Goal: Information Seeking & Learning: Learn about a topic

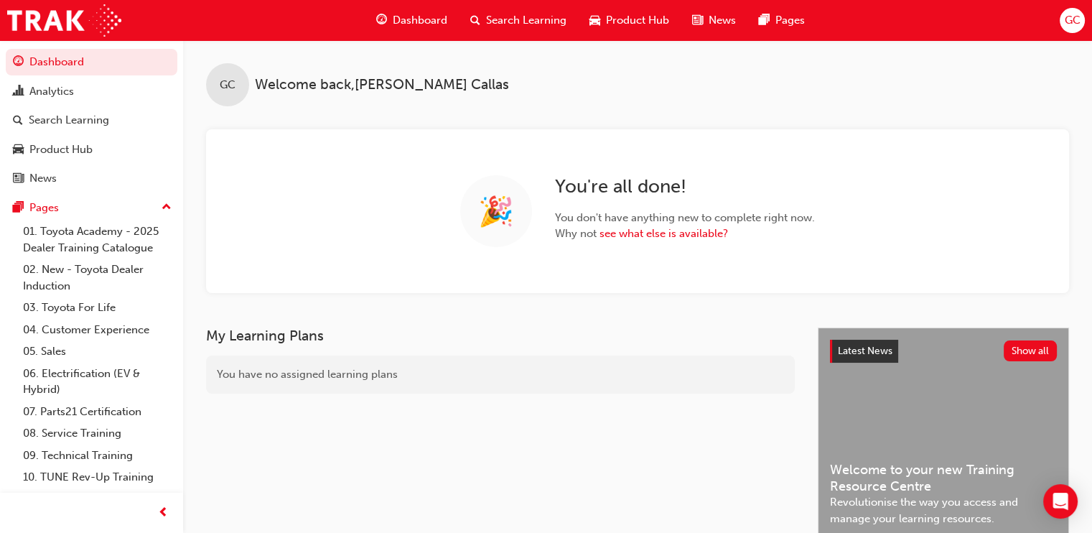
click at [518, 13] on span "Search Learning" at bounding box center [526, 20] width 80 height 17
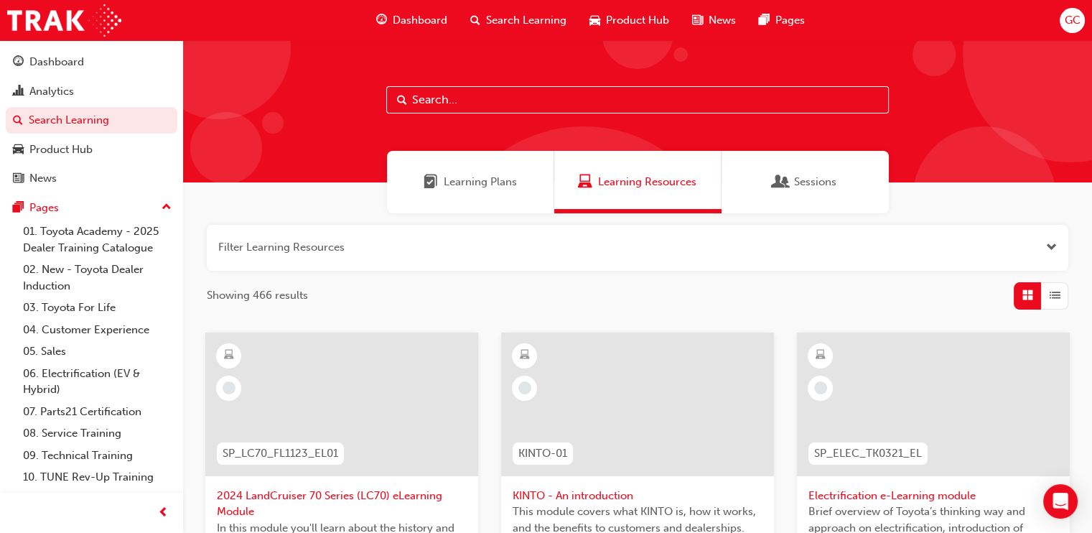
click at [450, 101] on input "text" at bounding box center [637, 99] width 503 height 27
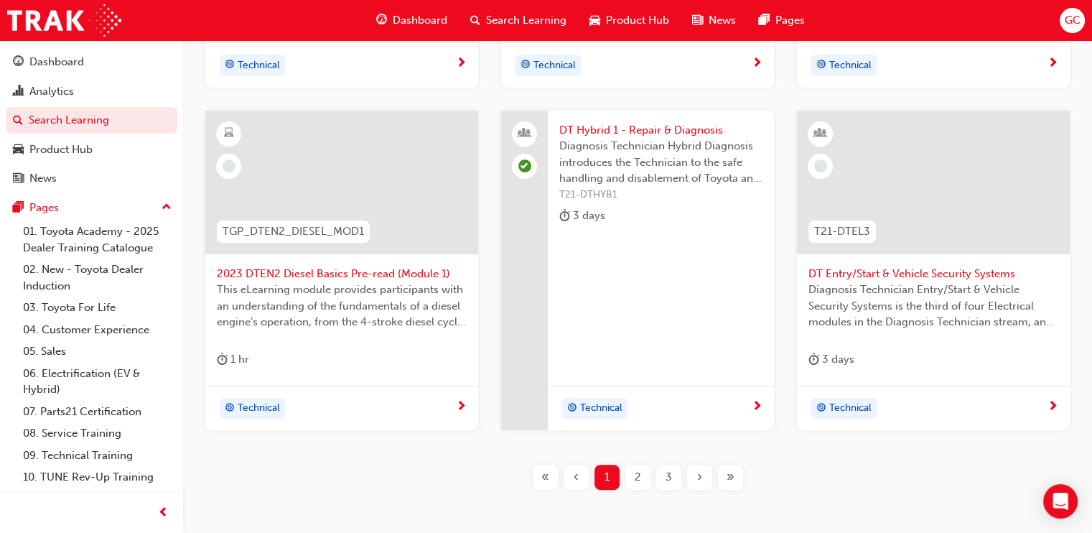
scroll to position [582, 0]
type input "dt"
click at [636, 478] on span "2" at bounding box center [638, 476] width 6 height 17
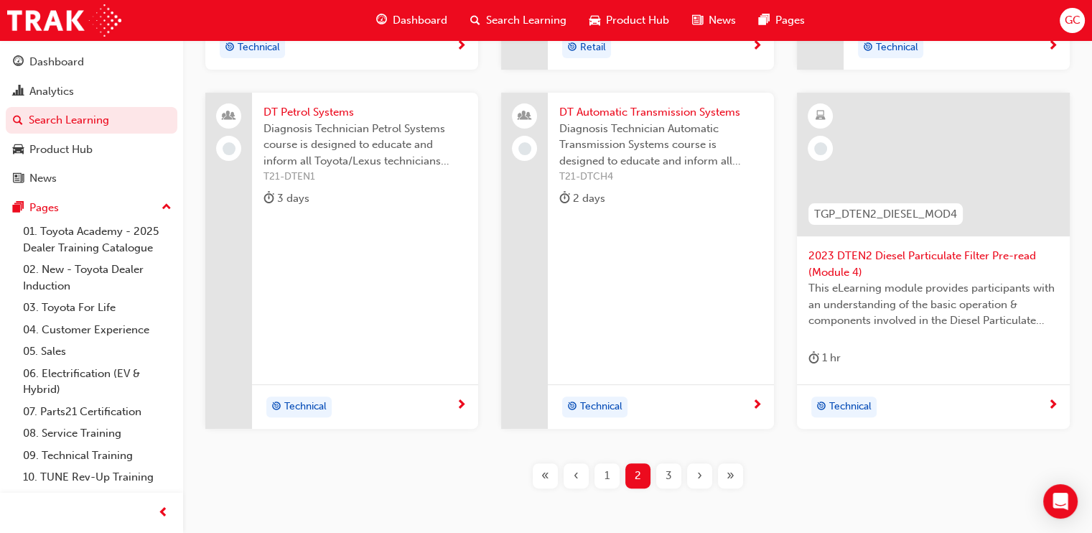
click at [332, 109] on span "DT Petrol Systems" at bounding box center [365, 112] width 203 height 17
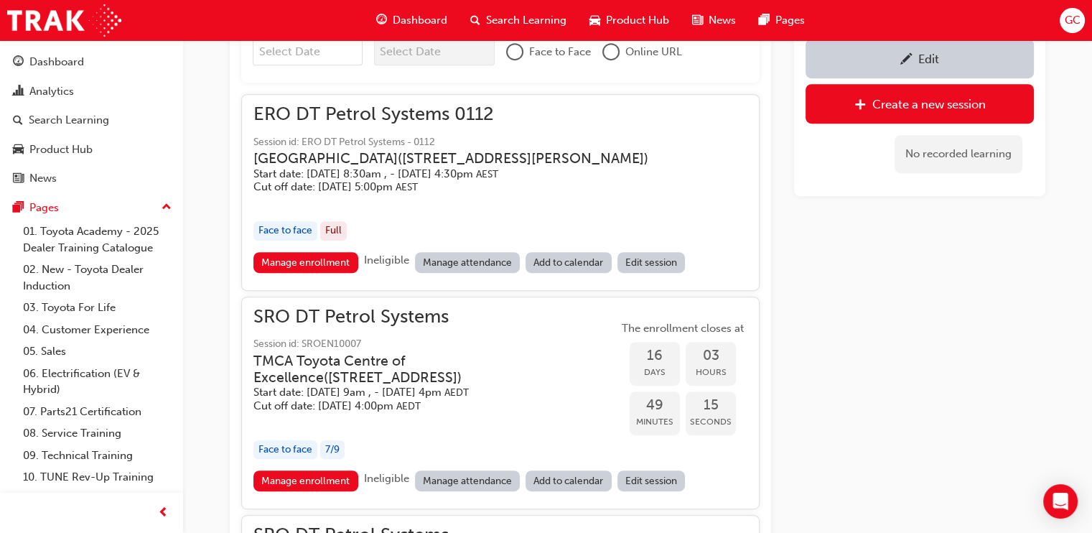
scroll to position [779, 0]
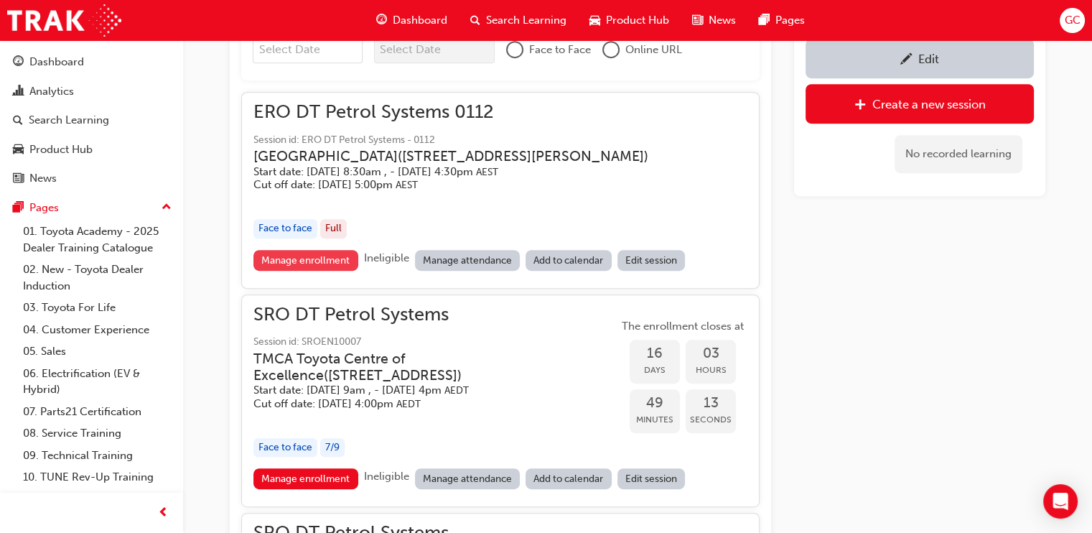
click at [285, 269] on link "Manage enrollment" at bounding box center [306, 260] width 105 height 21
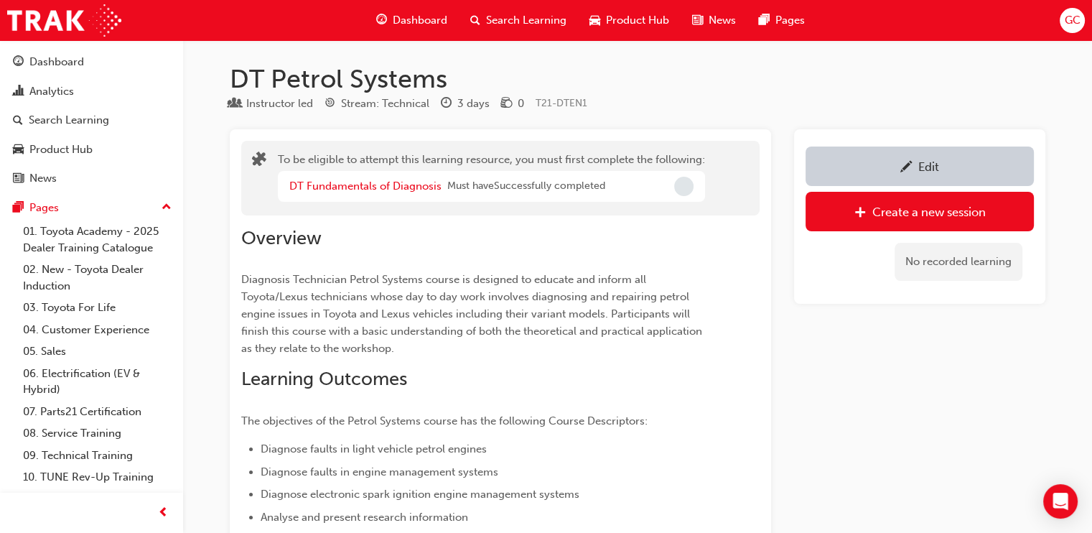
scroll to position [779, 0]
